Goal: Information Seeking & Learning: Learn about a topic

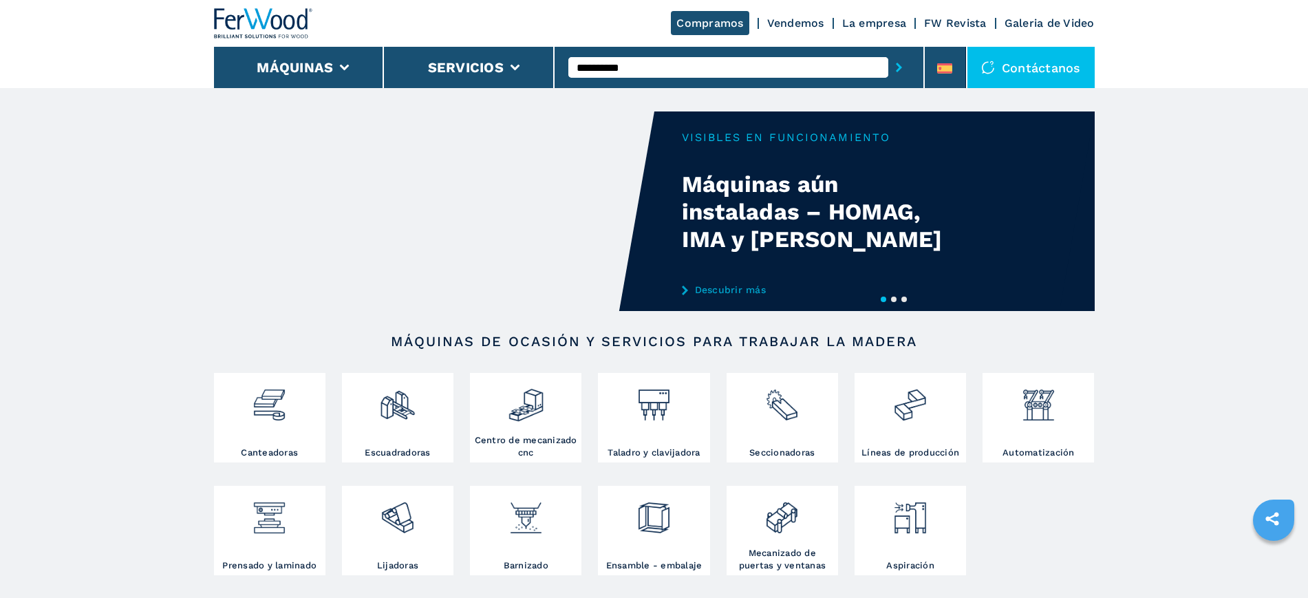
click at [888, 52] on button "submit-button" at bounding box center [898, 68] width 21 height 32
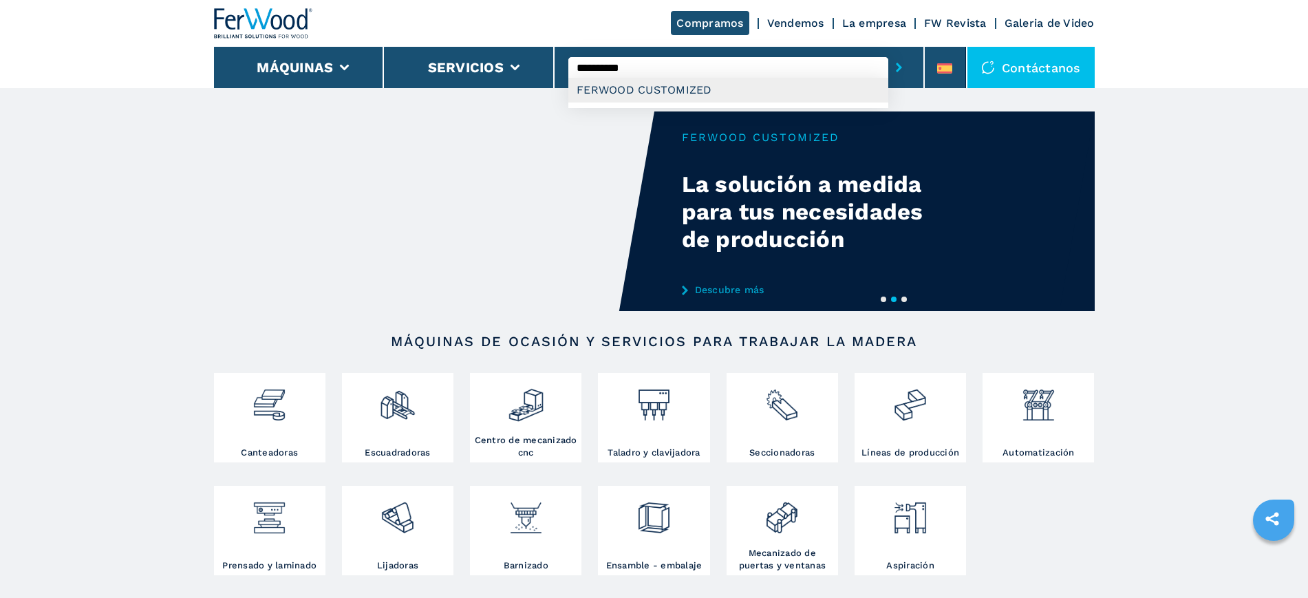
click at [671, 94] on div "FERWOOD CUSTOMIZED" at bounding box center [728, 90] width 320 height 25
type input "**********"
click at [558, 210] on video "Your browser does not support the video tag." at bounding box center [434, 210] width 440 height 199
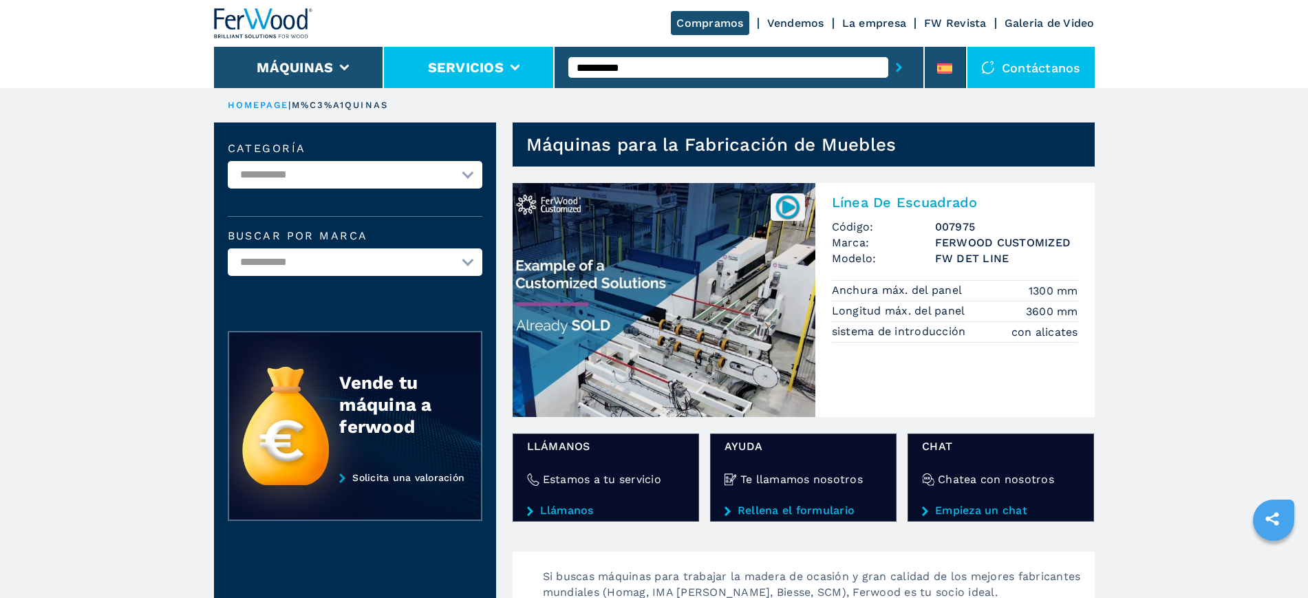
click at [474, 72] on button "Servicios" at bounding box center [466, 67] width 76 height 17
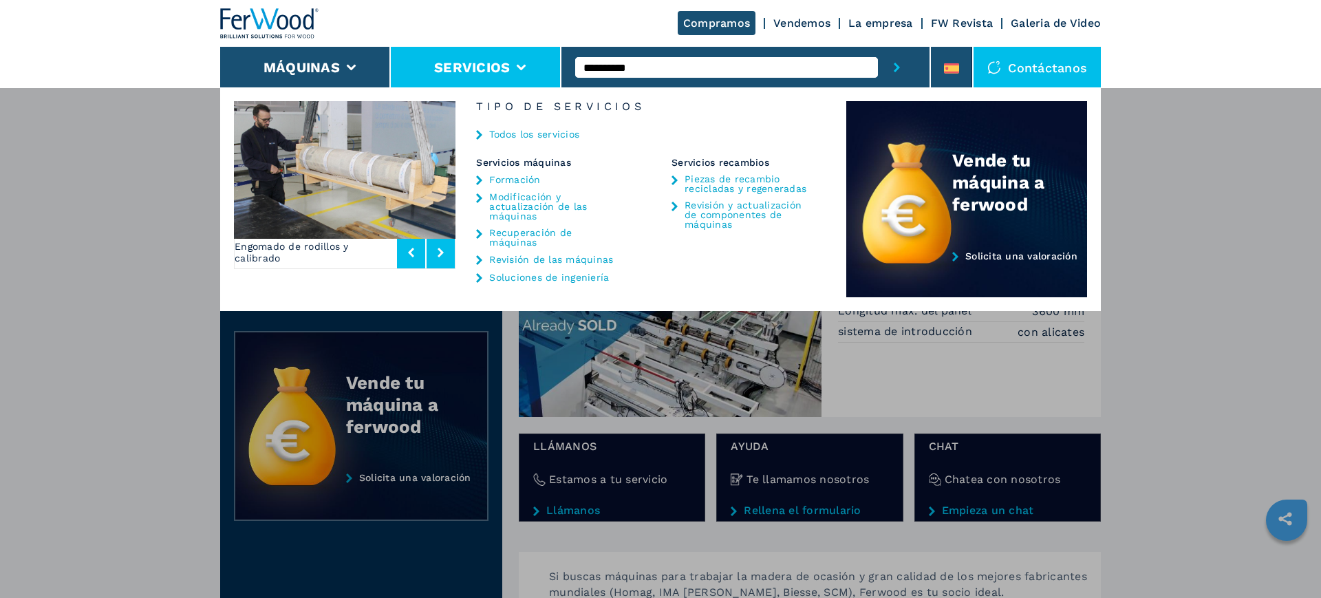
click at [543, 281] on link "Soluciones de ingeniería" at bounding box center [549, 277] width 120 height 10
click at [520, 278] on link "Soluciones de ingeniería" at bounding box center [549, 277] width 120 height 10
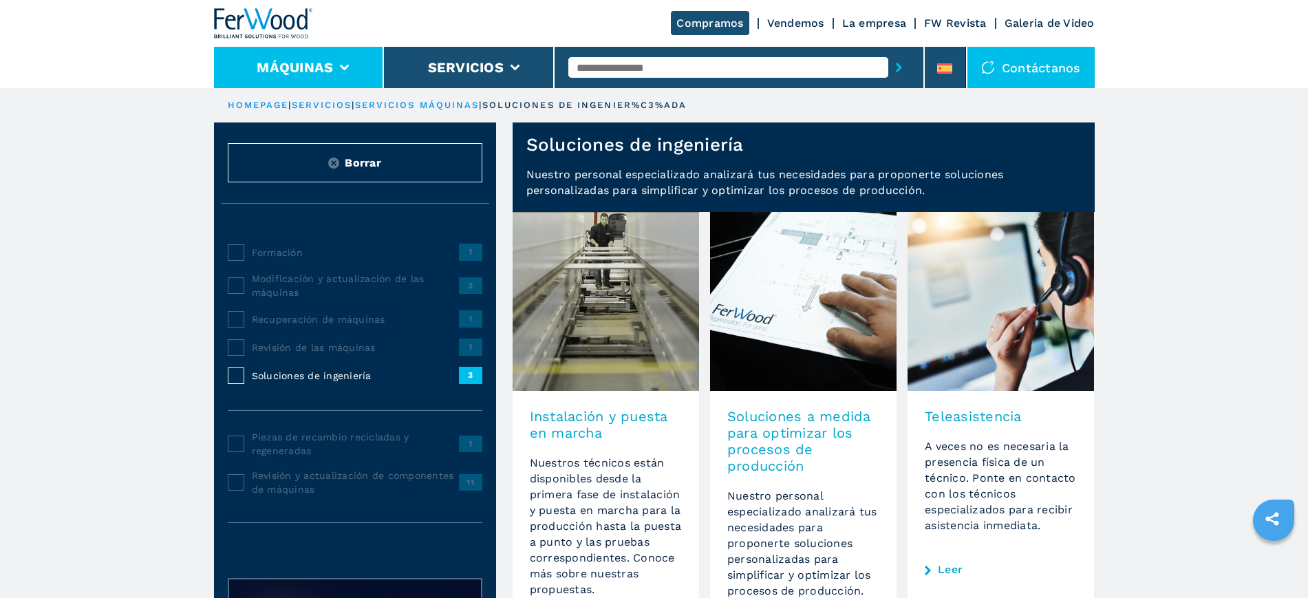
click at [344, 65] on icon at bounding box center [345, 68] width 10 height 6
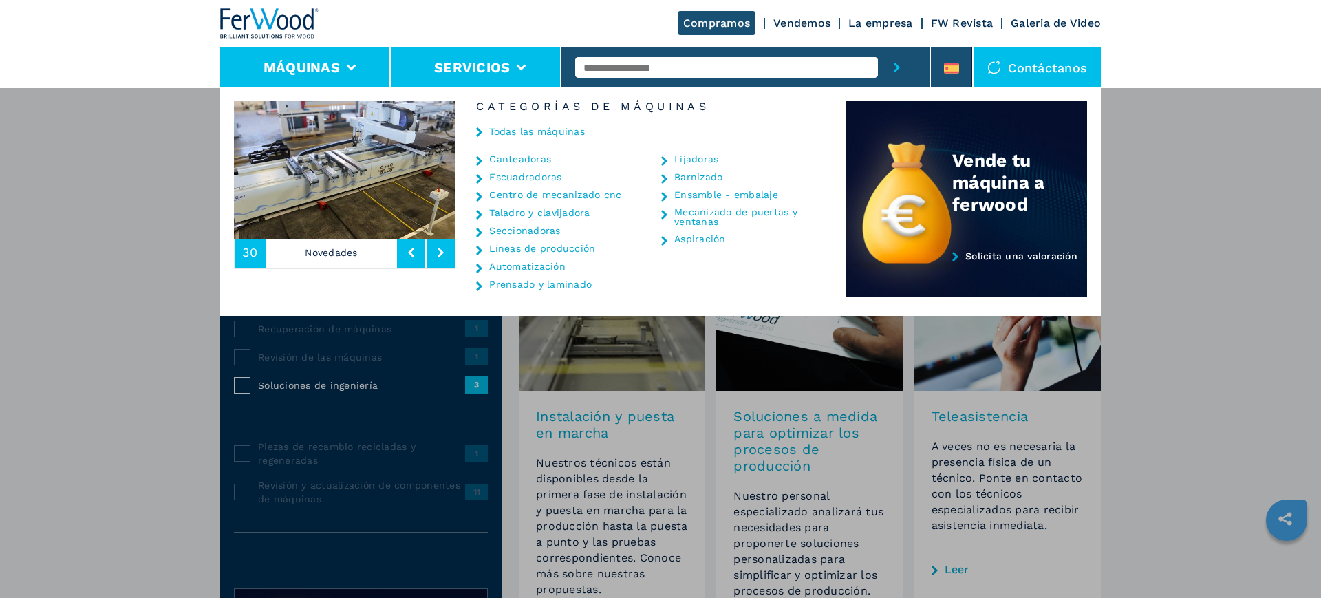
click at [521, 65] on icon at bounding box center [522, 68] width 10 height 6
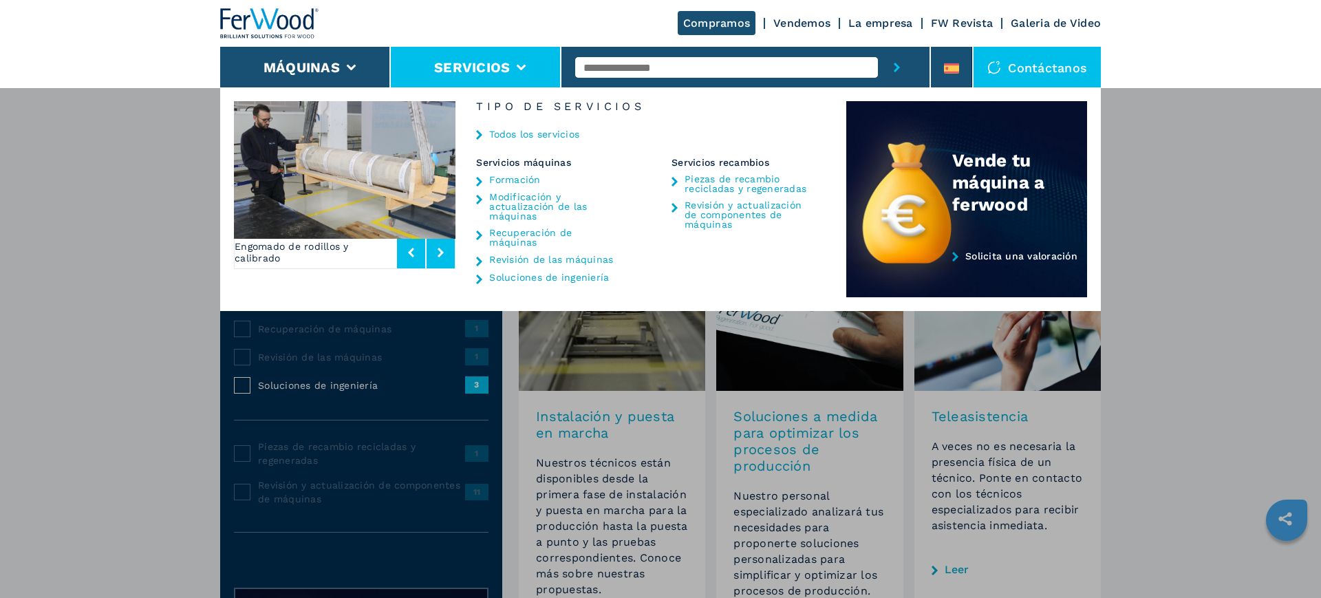
click at [580, 262] on link "Revisión de las máquinas" at bounding box center [551, 260] width 124 height 10
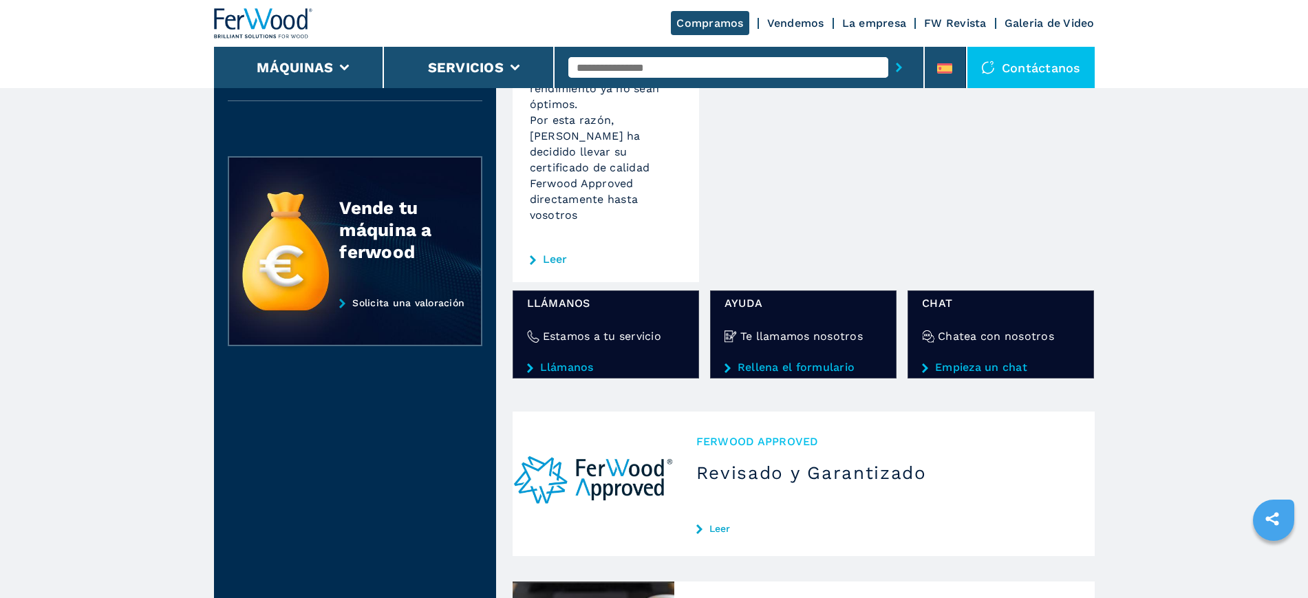
scroll to position [344, 0]
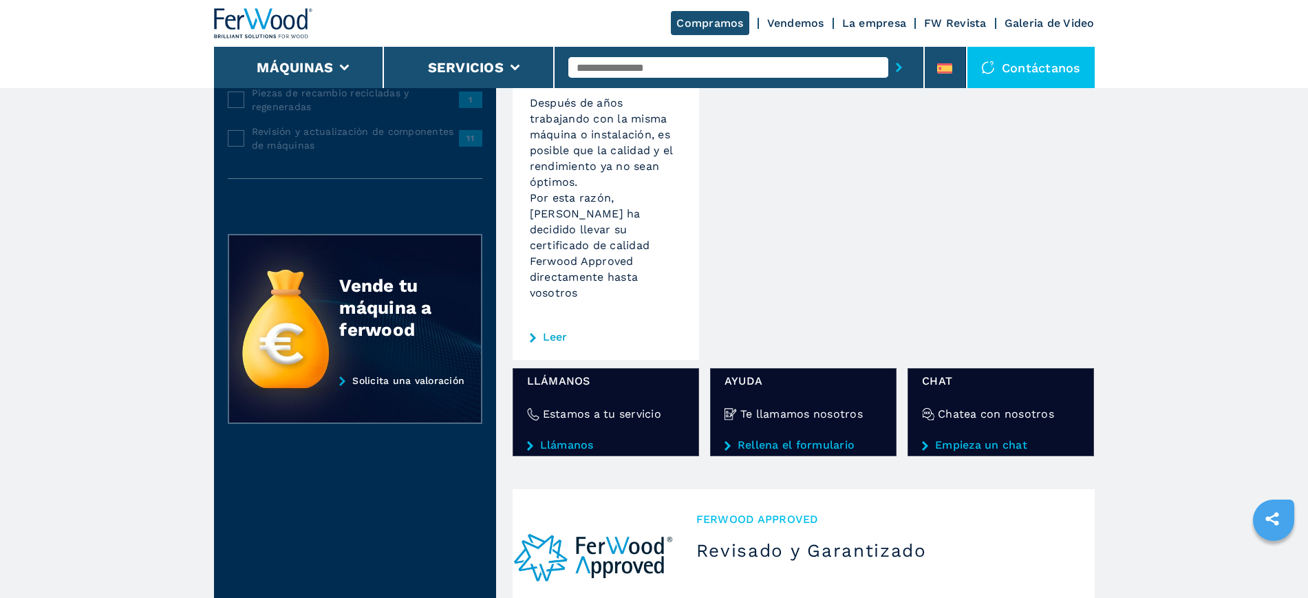
click at [966, 21] on link "FW Revista" at bounding box center [955, 23] width 63 height 13
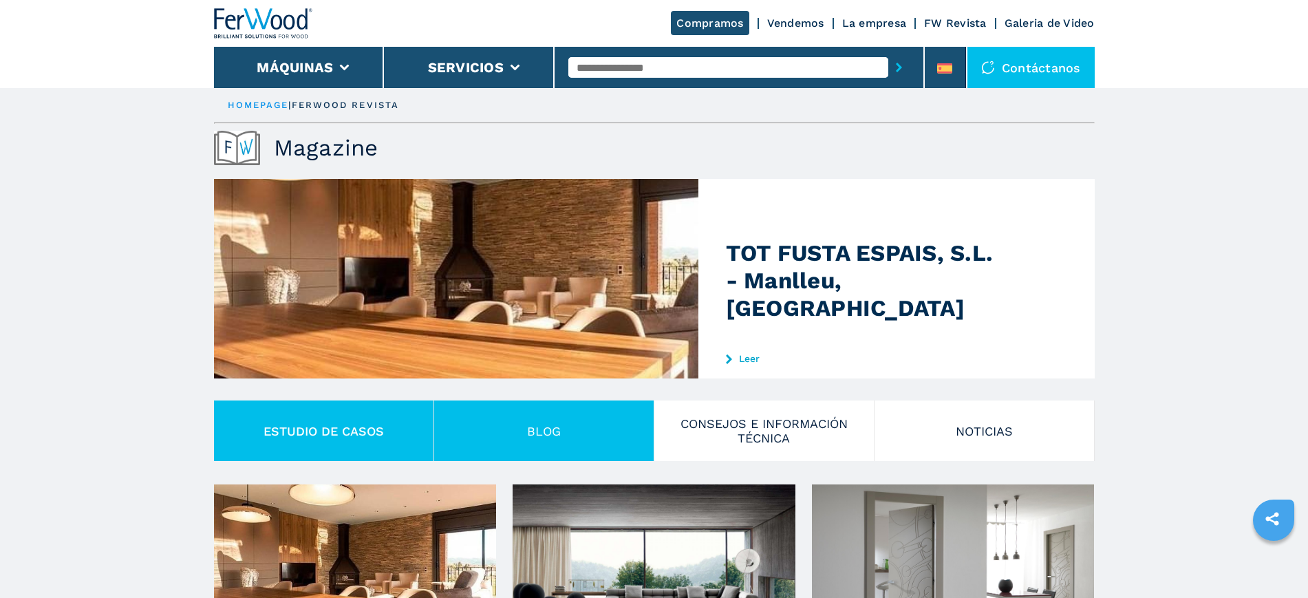
click at [550, 437] on button "Blog" at bounding box center [544, 430] width 220 height 61
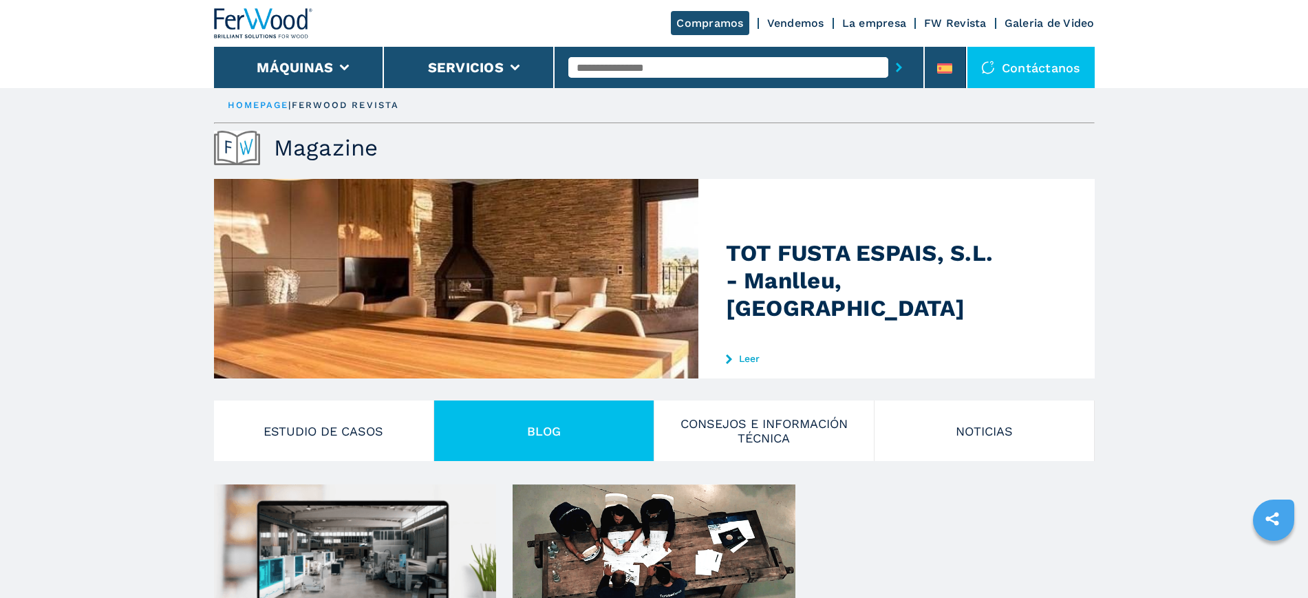
click at [879, 26] on link "La empresa" at bounding box center [874, 23] width 65 height 13
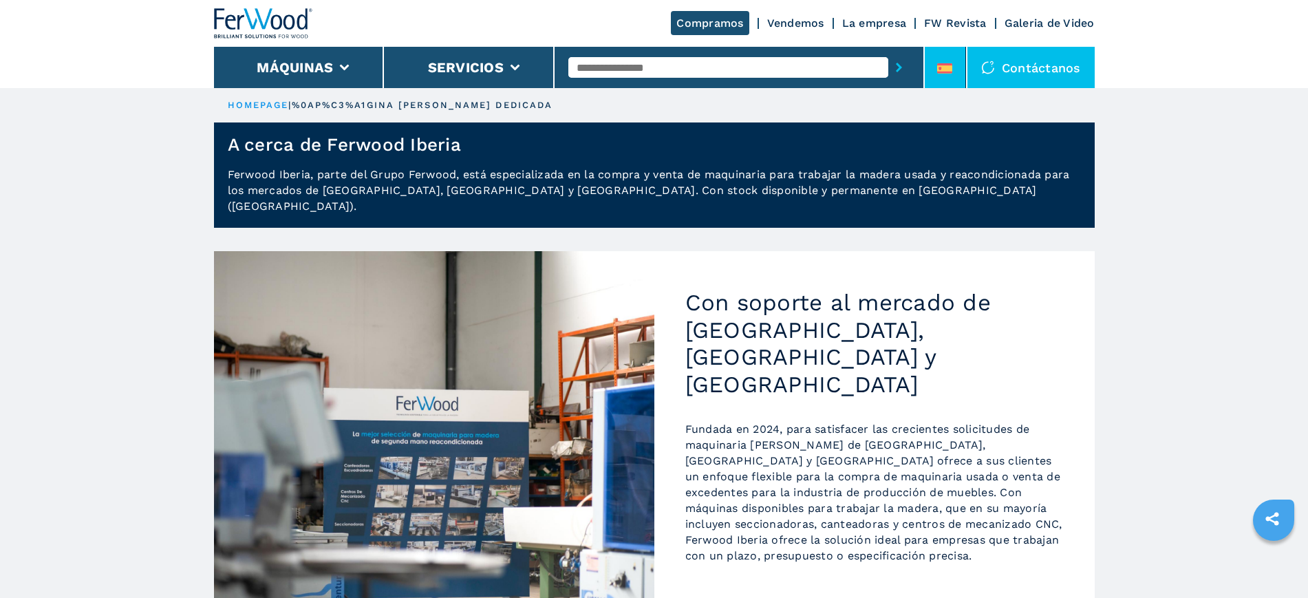
click at [958, 63] on li at bounding box center [945, 67] width 41 height 41
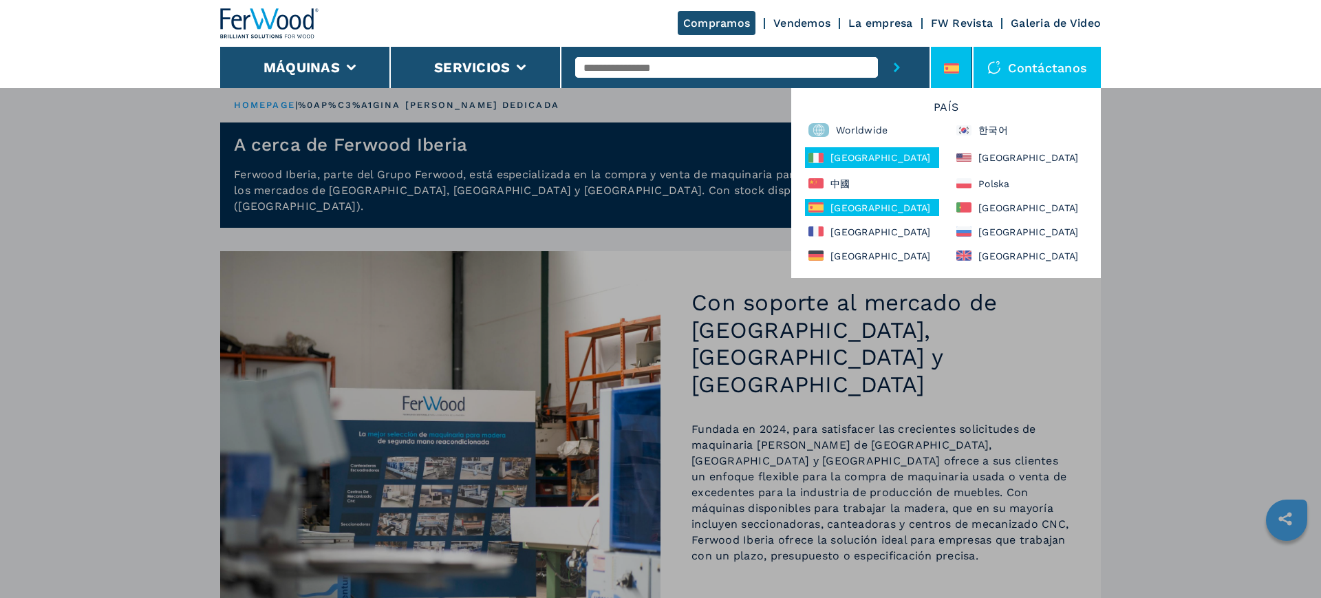
click at [836, 162] on div "Italia" at bounding box center [872, 157] width 134 height 21
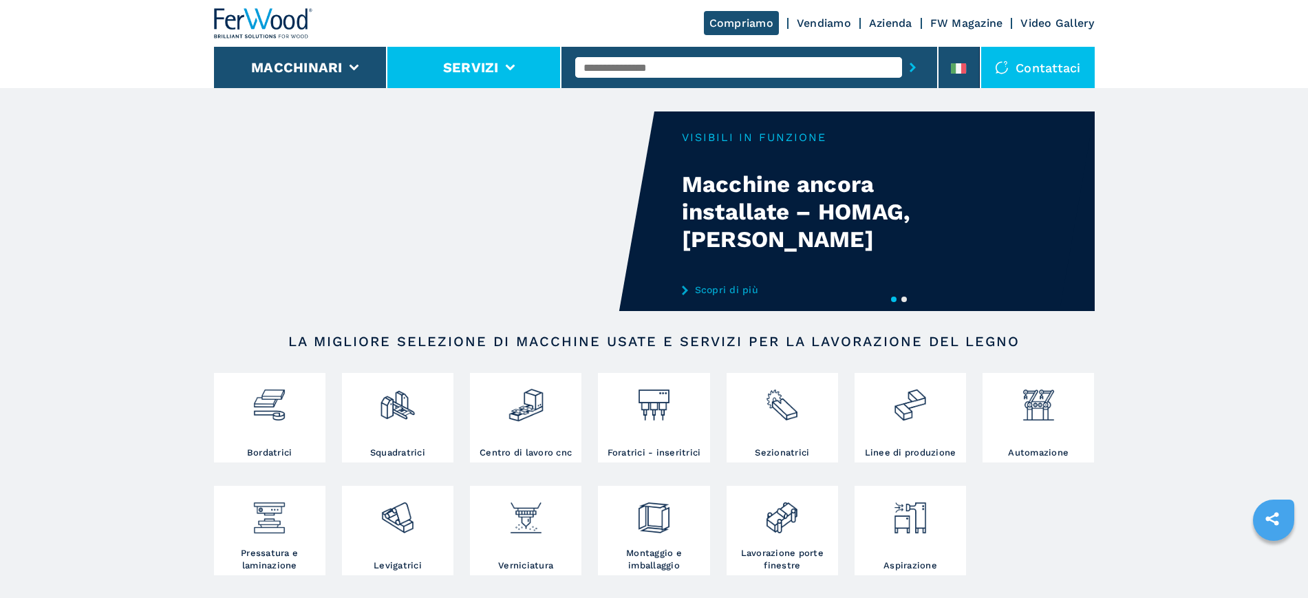
click at [515, 63] on li "Servizi" at bounding box center [474, 67] width 174 height 41
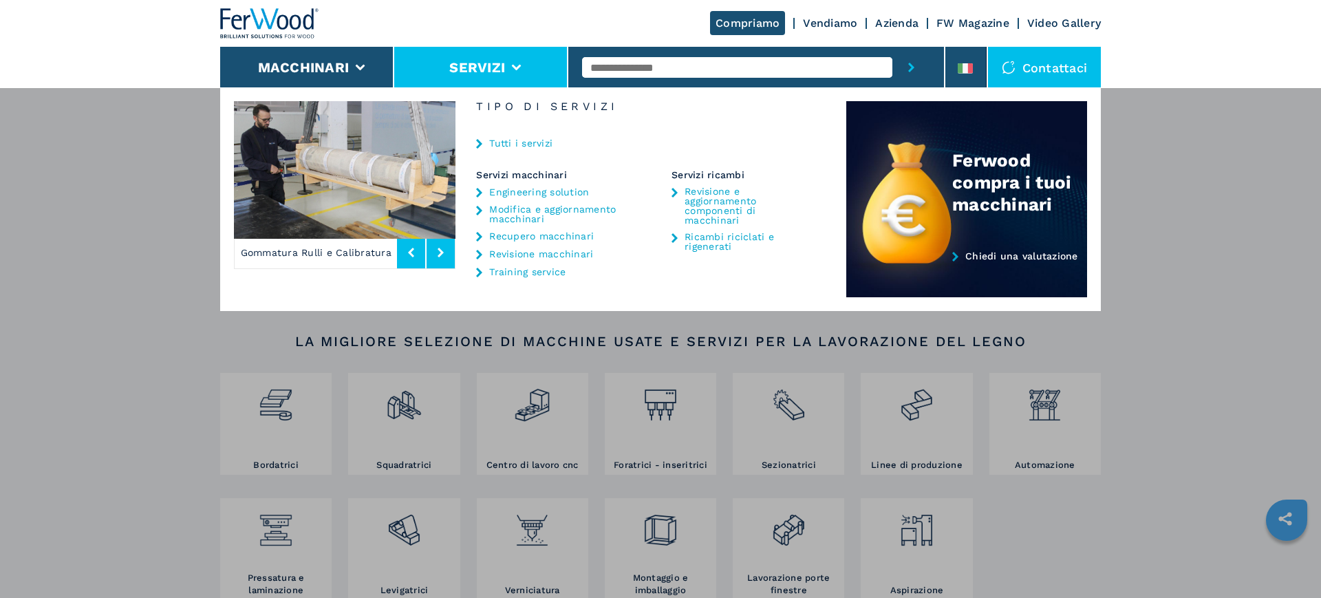
click at [436, 256] on button at bounding box center [441, 253] width 28 height 32
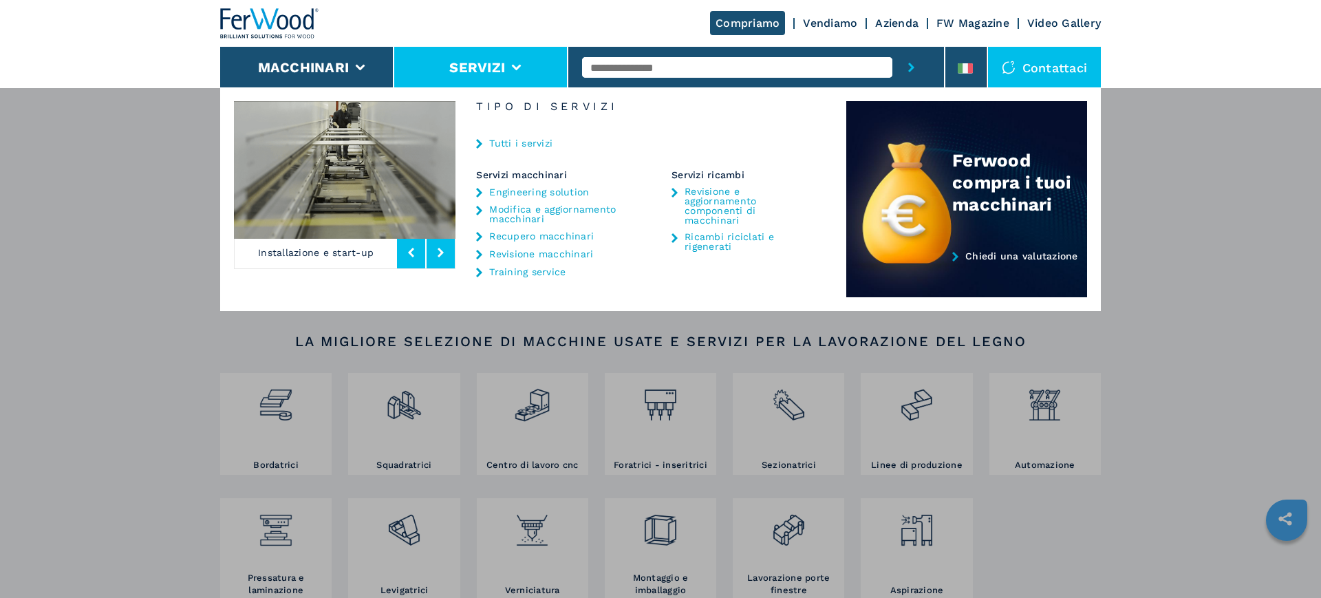
click at [436, 256] on button at bounding box center [441, 253] width 28 height 32
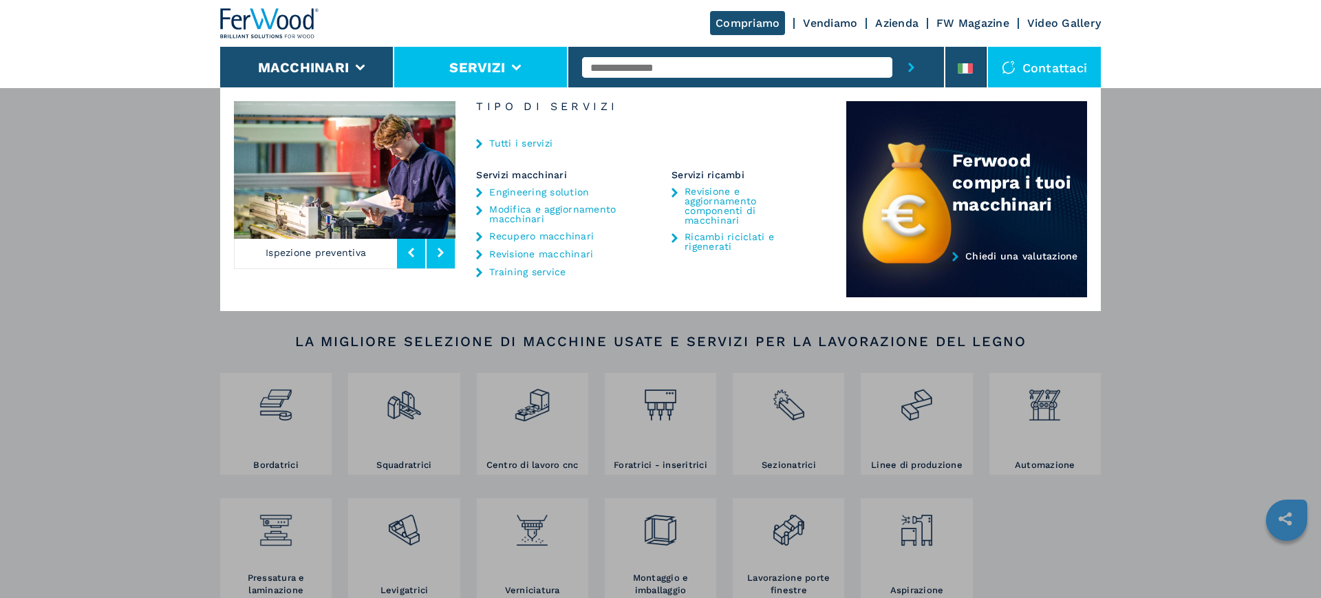
click at [407, 255] on button at bounding box center [411, 253] width 28 height 32
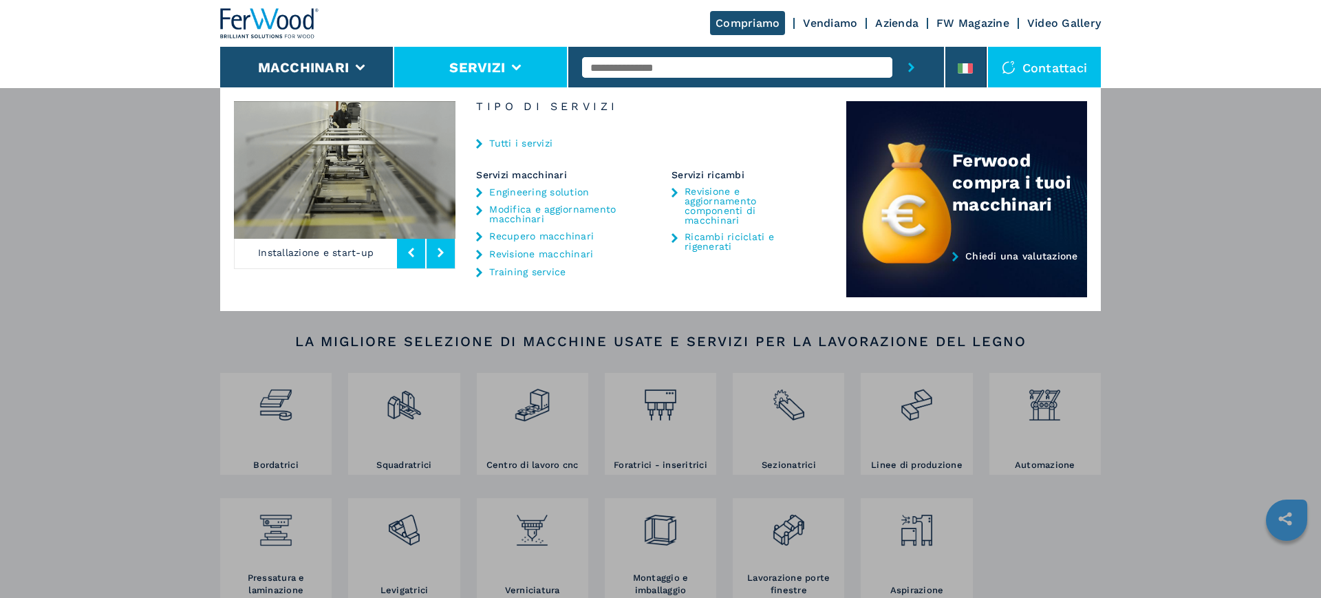
click at [407, 255] on button at bounding box center [411, 253] width 28 height 32
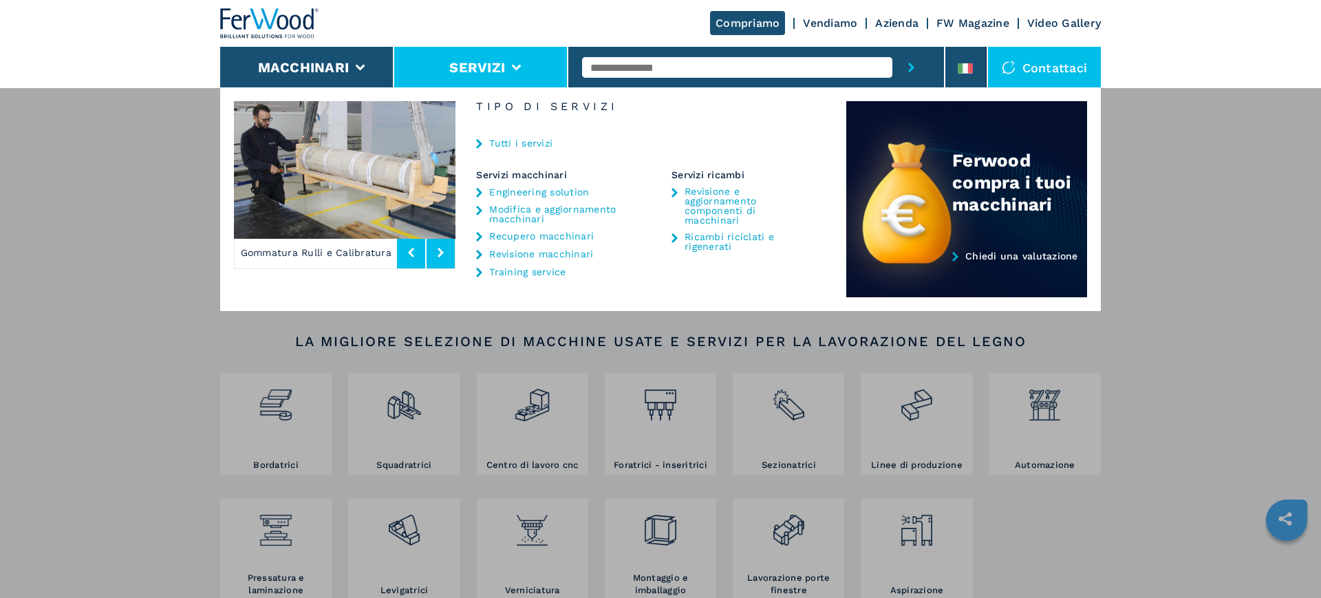
click at [436, 255] on button at bounding box center [441, 253] width 28 height 32
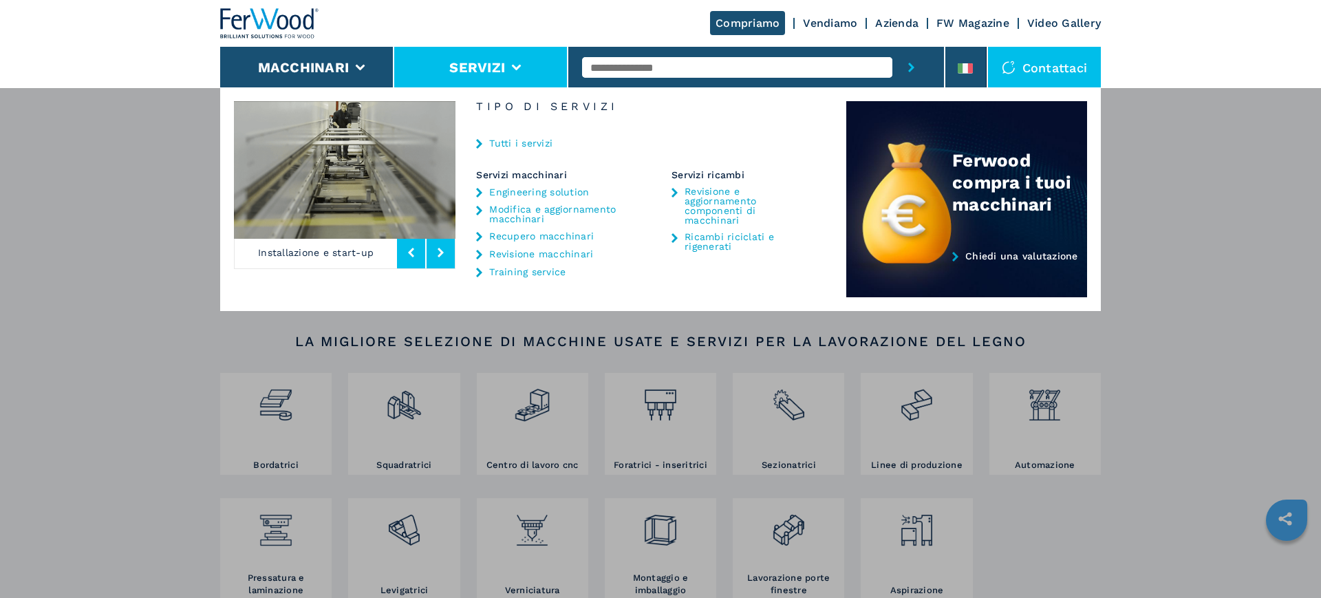
click at [436, 255] on button at bounding box center [441, 253] width 28 height 32
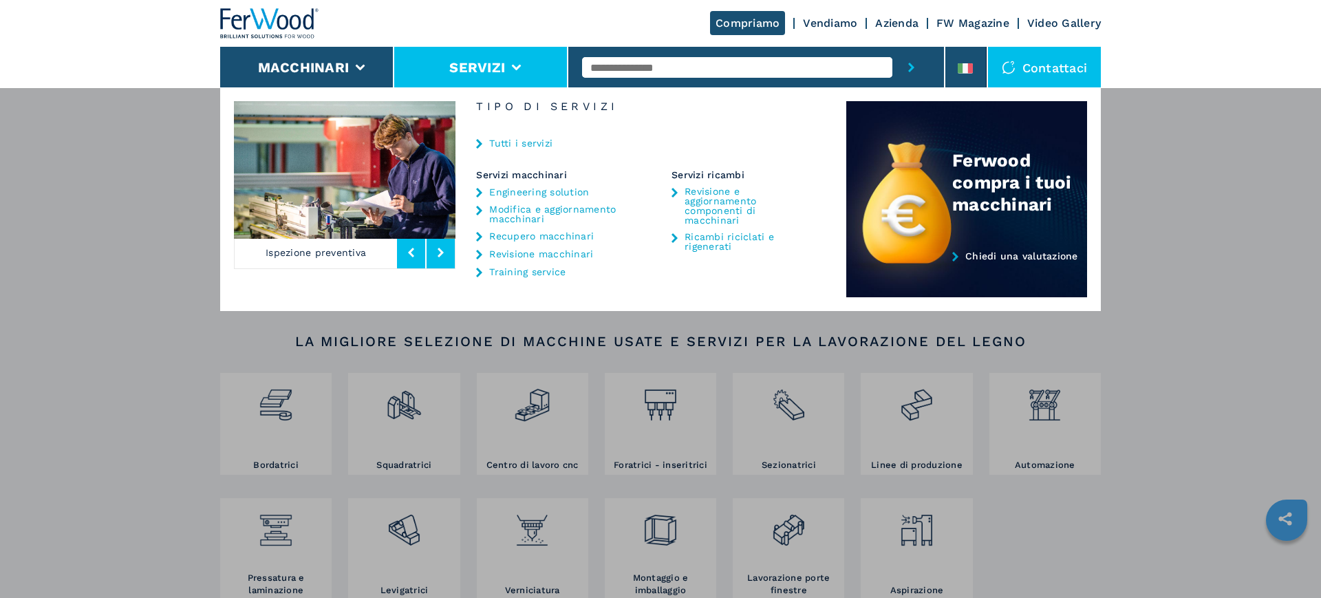
click at [436, 255] on button at bounding box center [441, 253] width 28 height 32
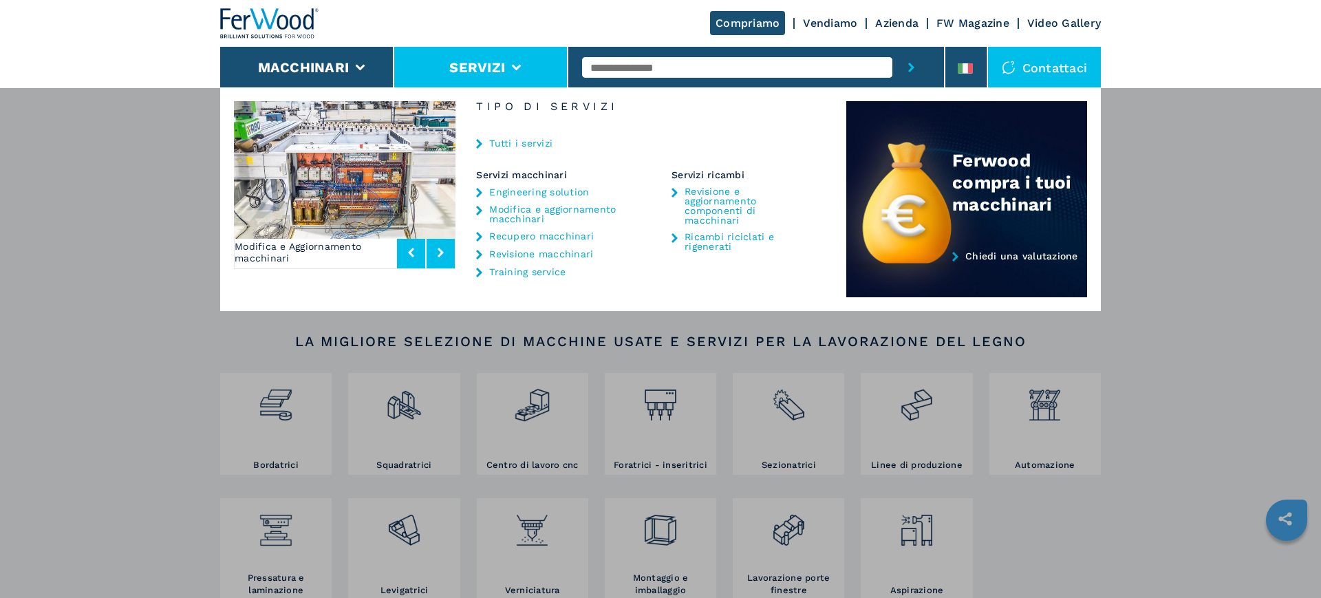
click at [436, 255] on button at bounding box center [441, 253] width 28 height 32
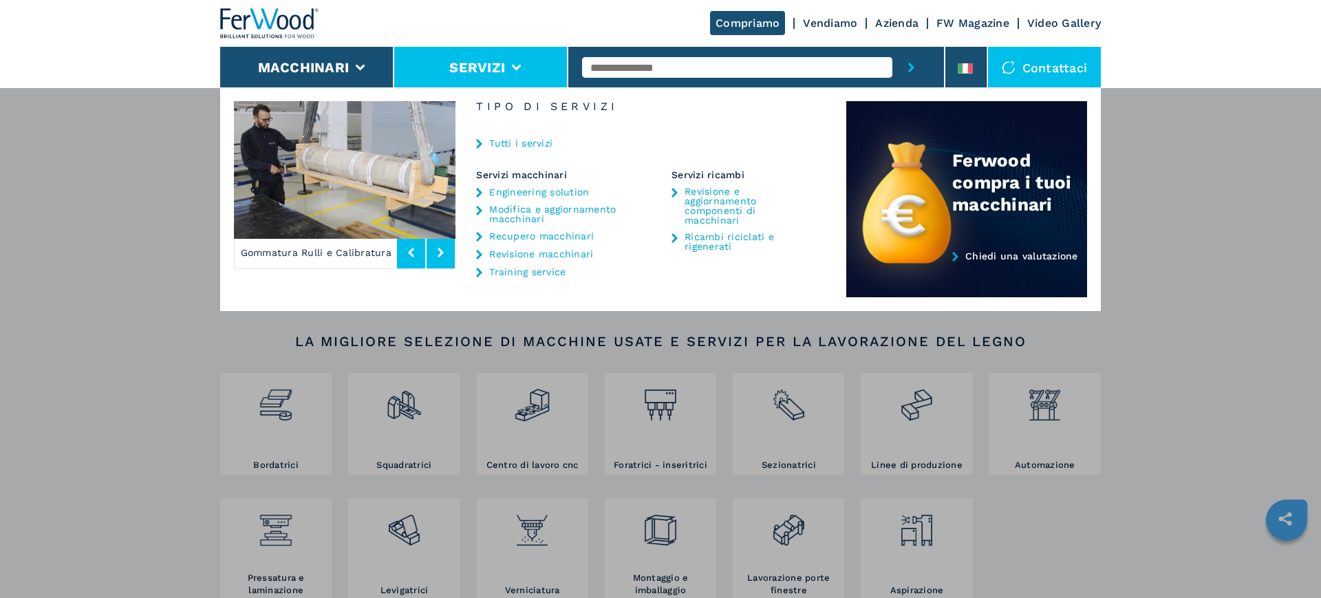
click at [436, 255] on button at bounding box center [441, 253] width 28 height 32
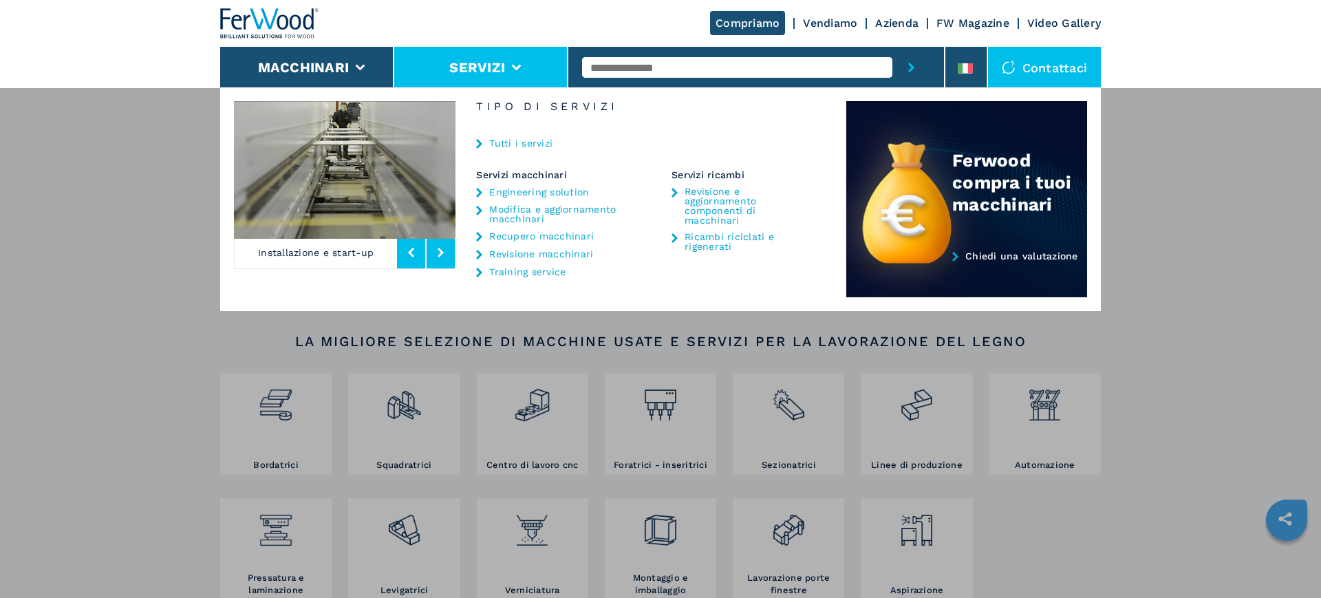
click at [705, 69] on input "text" at bounding box center [737, 67] width 310 height 21
type input "**********"
click at [892, 47] on button "submit-button" at bounding box center [911, 67] width 38 height 41
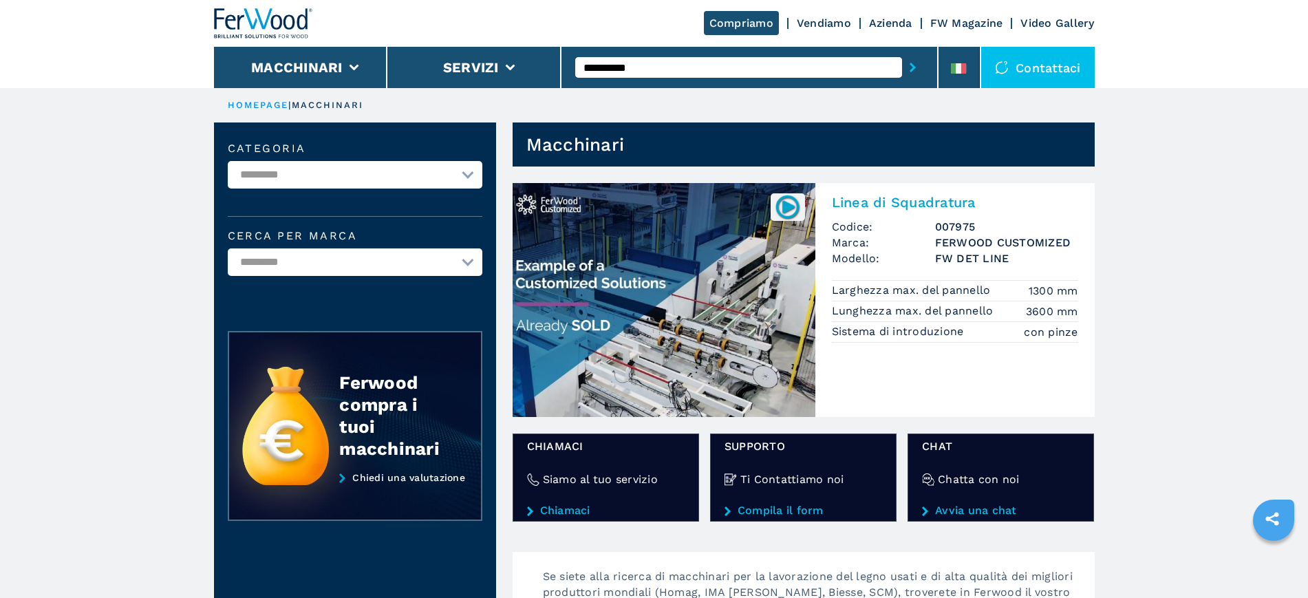
click at [692, 262] on img at bounding box center [663, 300] width 303 height 234
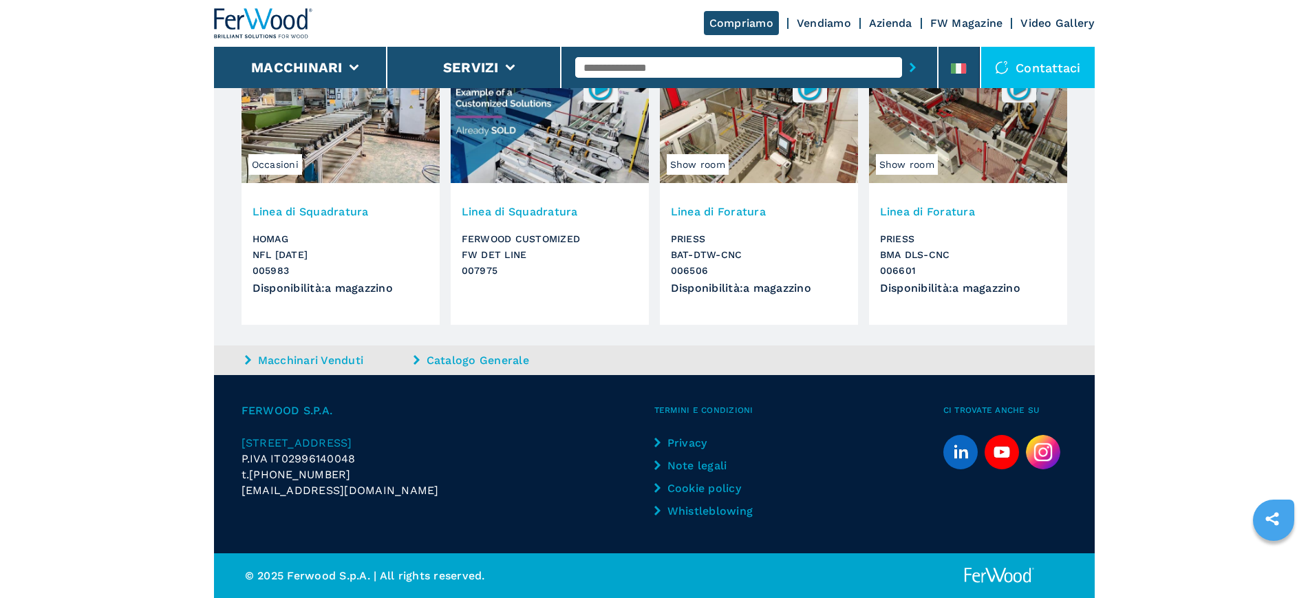
scroll to position [3326, 0]
click at [450, 363] on link "Catalogo Generale" at bounding box center [495, 360] width 165 height 16
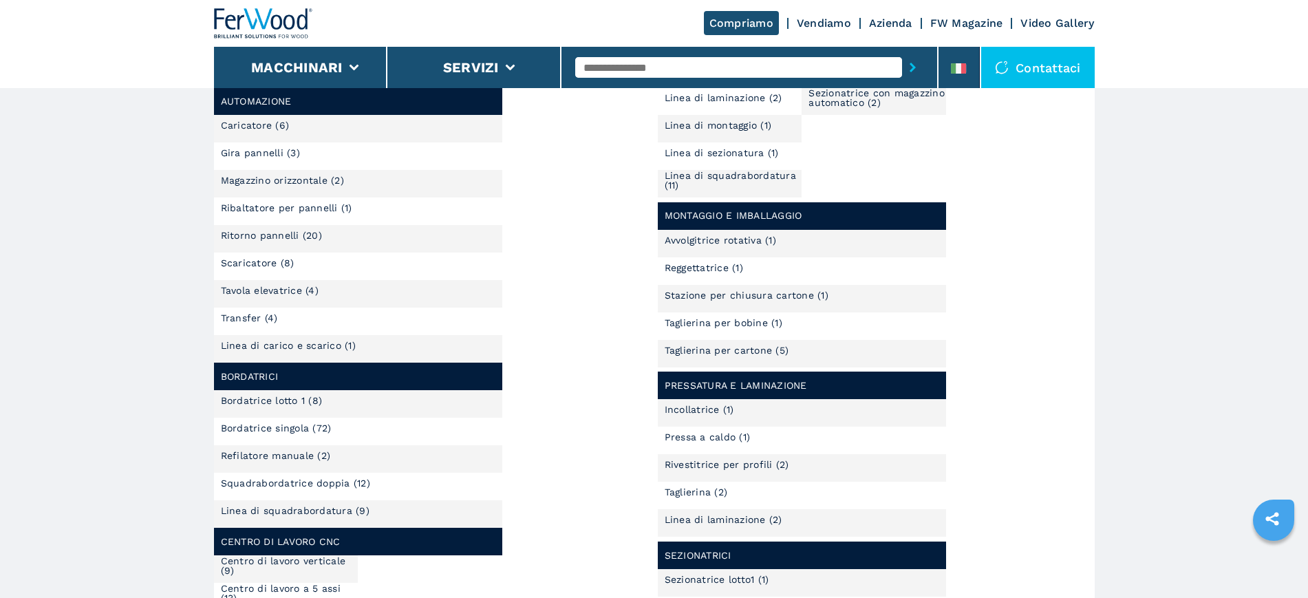
scroll to position [49, 0]
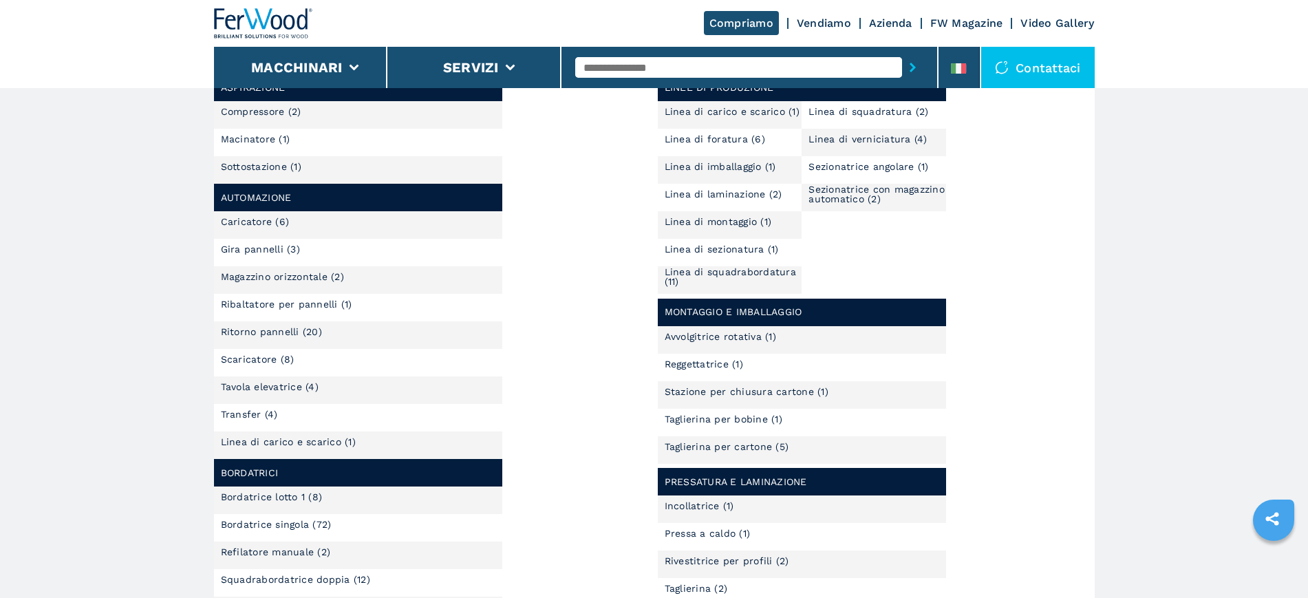
click at [744, 19] on link "Compriamo" at bounding box center [741, 23] width 75 height 24
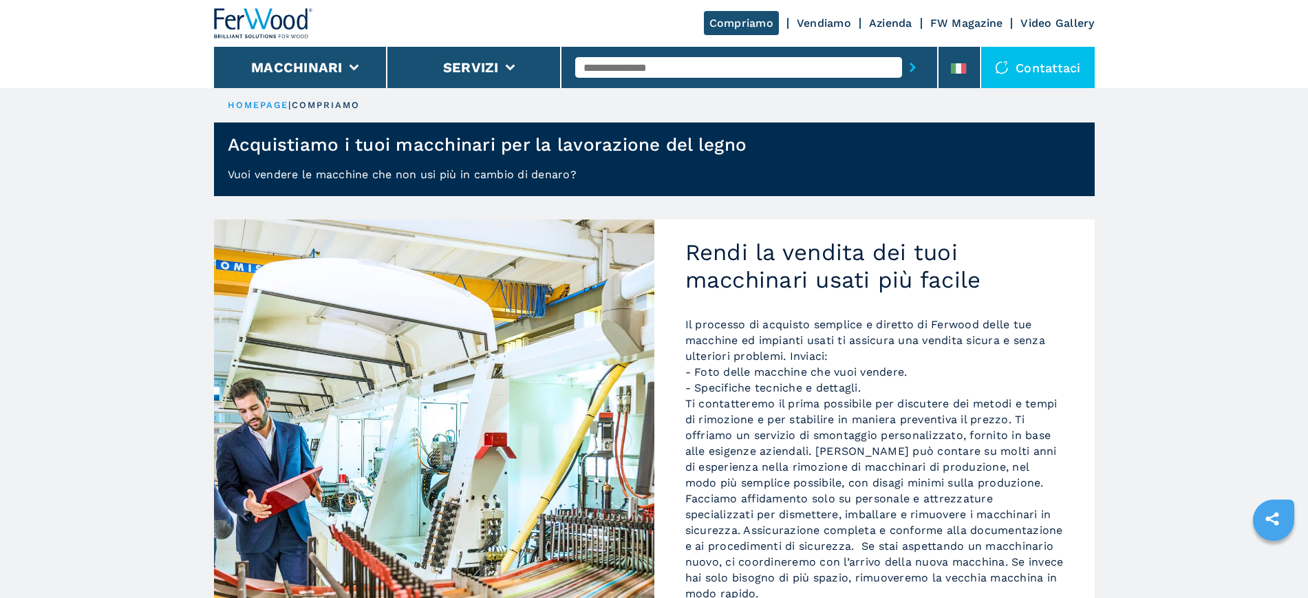
click at [828, 25] on link "Vendiamo" at bounding box center [824, 23] width 54 height 13
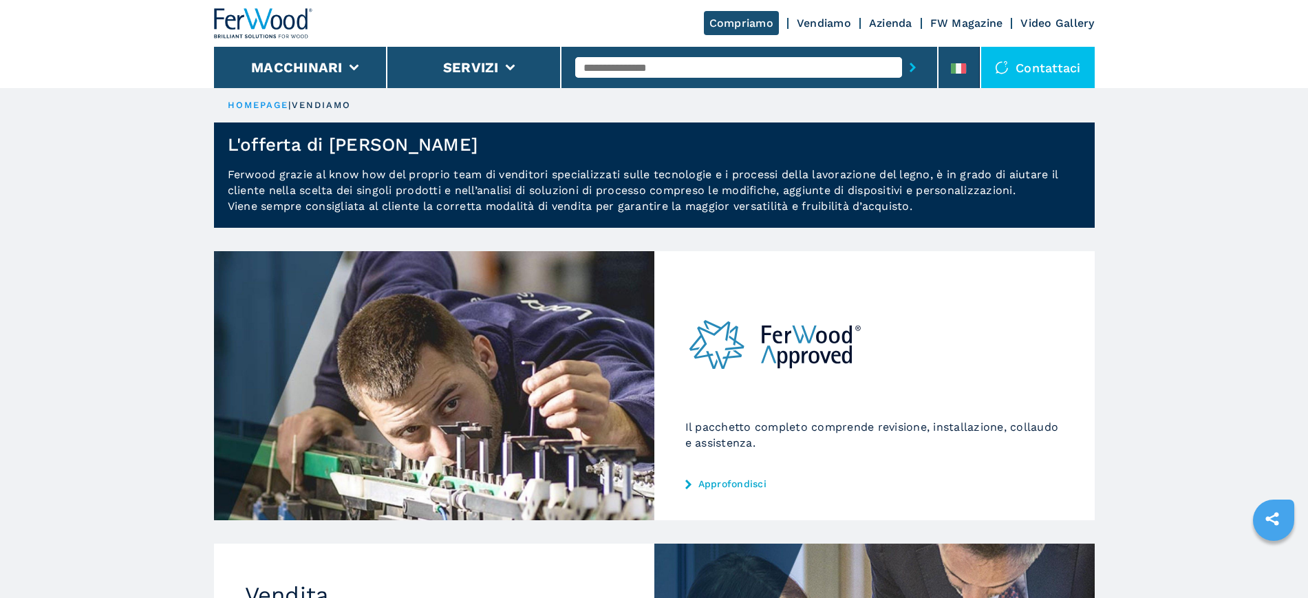
click at [982, 23] on link "FW Magazine" at bounding box center [966, 23] width 73 height 13
